Goal: Information Seeking & Learning: Check status

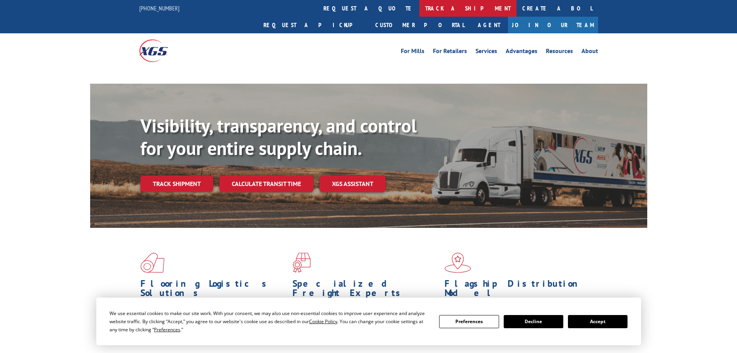
click at [419, 16] on link "track a shipment" at bounding box center [467, 8] width 97 height 17
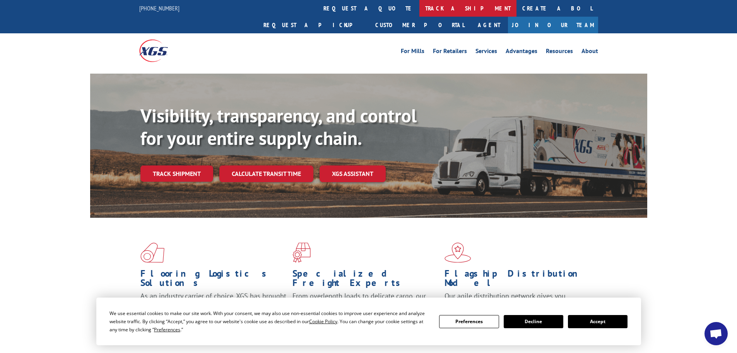
click at [419, 13] on link "track a shipment" at bounding box center [467, 8] width 97 height 17
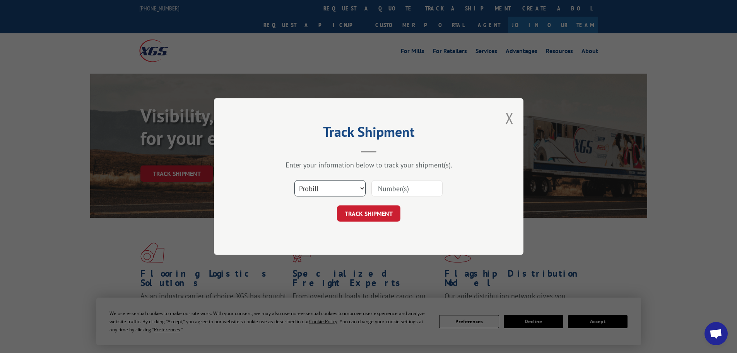
click at [321, 188] on select "Select category... Probill BOL PO" at bounding box center [329, 188] width 71 height 16
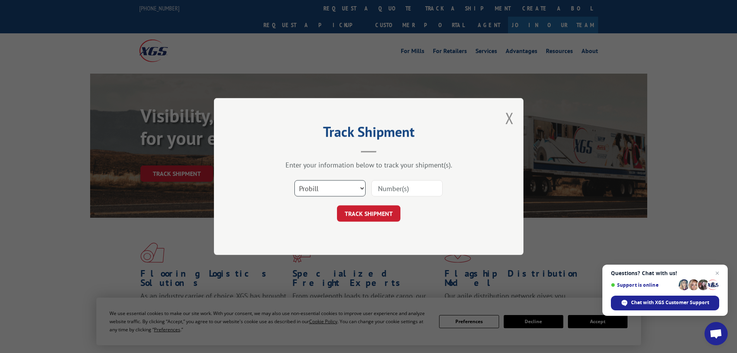
select select "bol"
click at [294, 180] on select "Select category... Probill BOL PO" at bounding box center [329, 188] width 71 height 16
click at [389, 194] on input at bounding box center [406, 188] width 71 height 16
paste input "AA05025671"
type input "AA05025671"
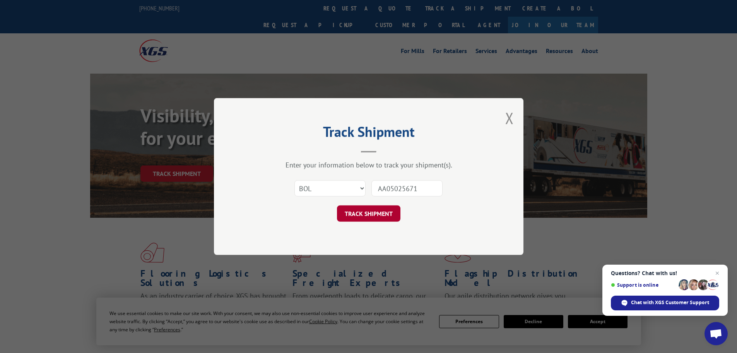
click at [374, 215] on button "TRACK SHIPMENT" at bounding box center [368, 213] width 63 height 16
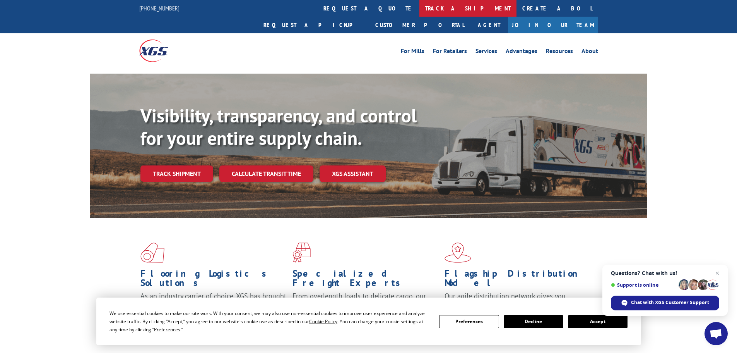
click at [419, 13] on link "track a shipment" at bounding box center [467, 8] width 97 height 17
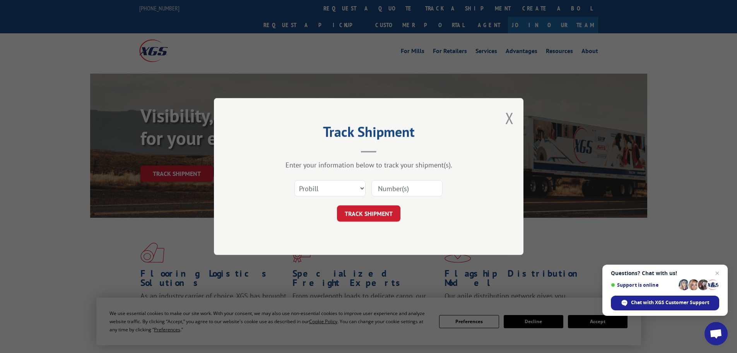
click at [337, 173] on div "Enter your information below to track your shipment(s). Select category... Prob…" at bounding box center [369, 190] width 232 height 61
click at [336, 181] on select "Select category... Probill BOL PO" at bounding box center [329, 188] width 71 height 16
select select "bol"
click at [294, 180] on select "Select category... Probill BOL PO" at bounding box center [329, 188] width 71 height 16
click at [389, 191] on input at bounding box center [406, 188] width 71 height 16
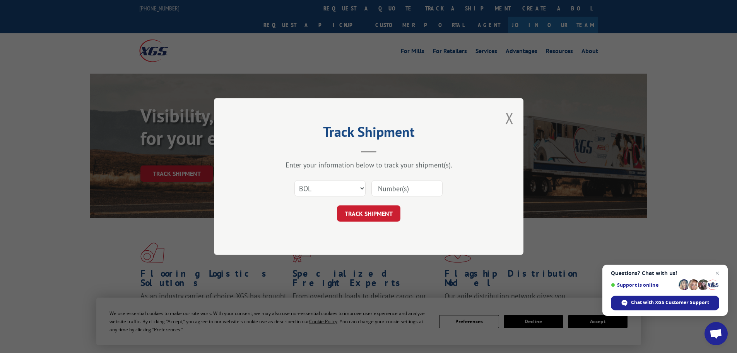
paste input "AA05025671"
type input "AA05025671"
click at [353, 212] on button "TRACK SHIPMENT" at bounding box center [368, 213] width 63 height 16
